Goal: Find specific page/section: Find specific page/section

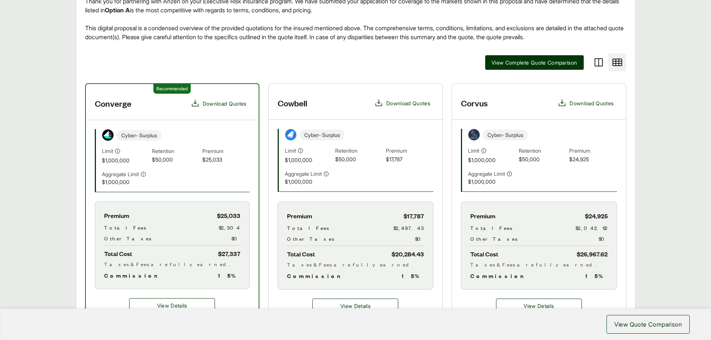
scroll to position [184, 0]
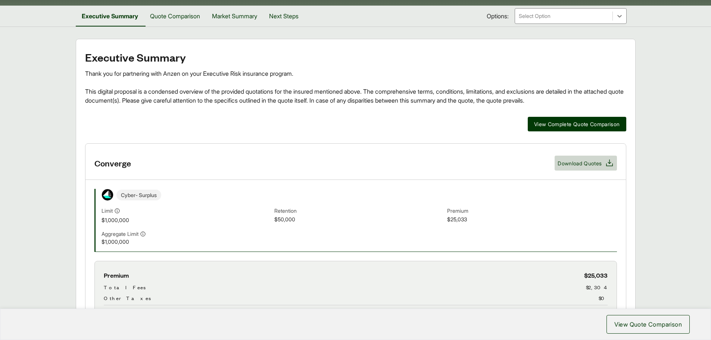
scroll to position [112, 0]
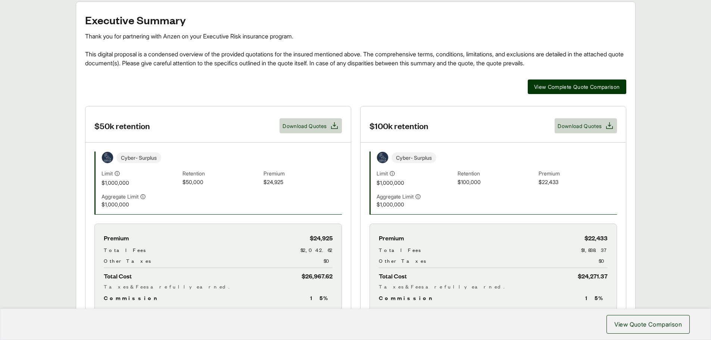
scroll to position [149, 0]
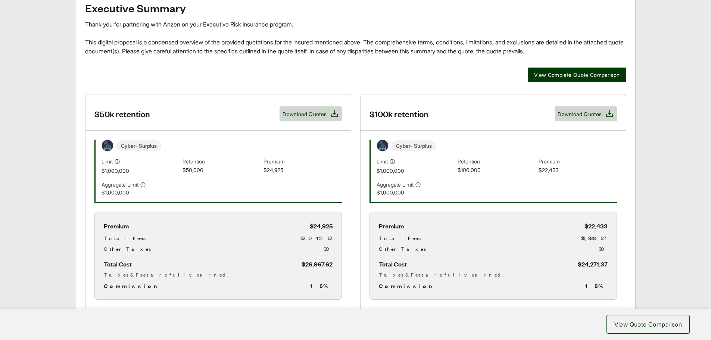
scroll to position [149, 0]
